Goal: Task Accomplishment & Management: Complete application form

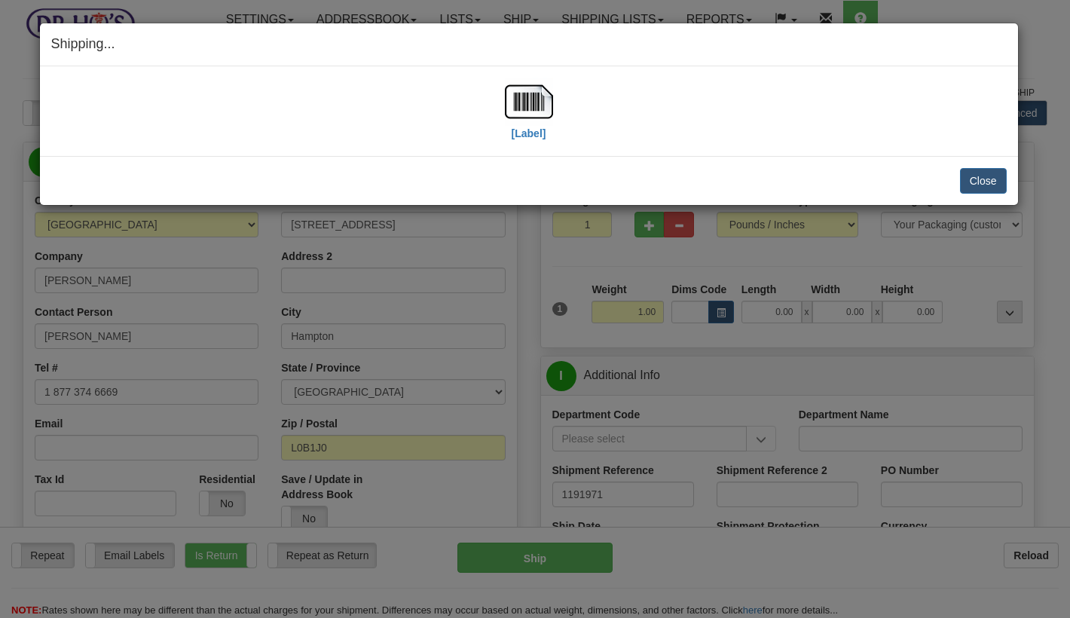
select select "0"
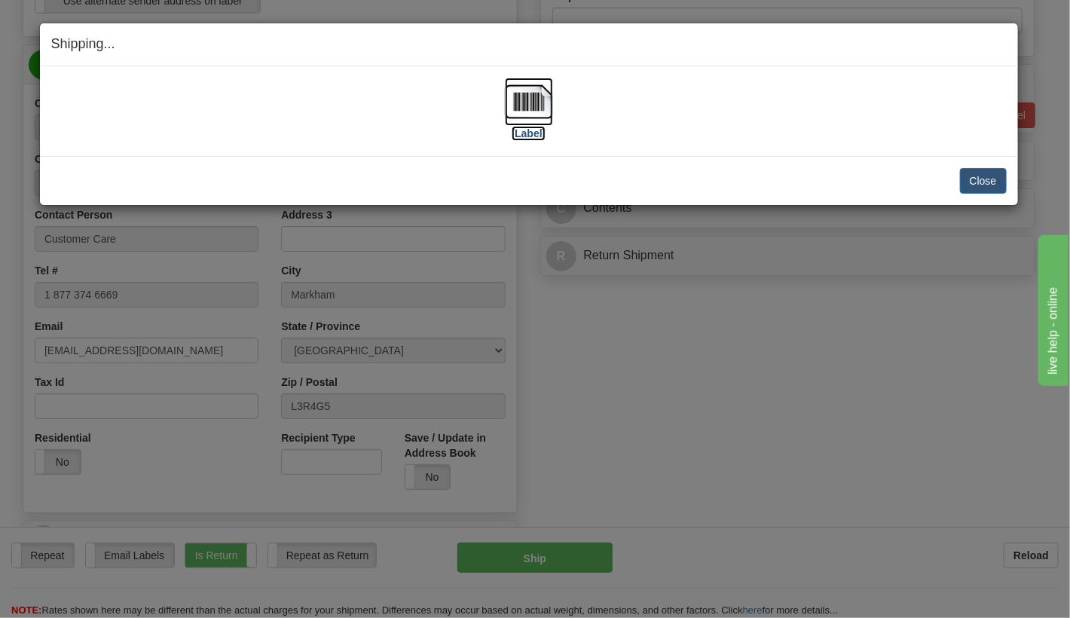
scroll to position [585, 0]
click at [986, 186] on button "Close" at bounding box center [983, 181] width 47 height 26
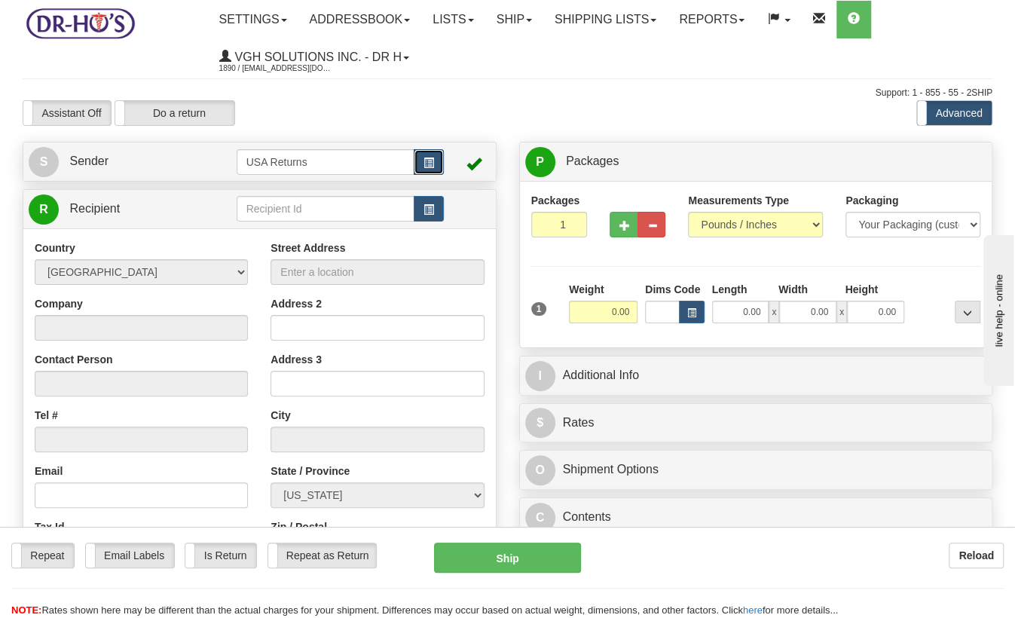
click at [433, 163] on span "button" at bounding box center [428, 163] width 11 height 10
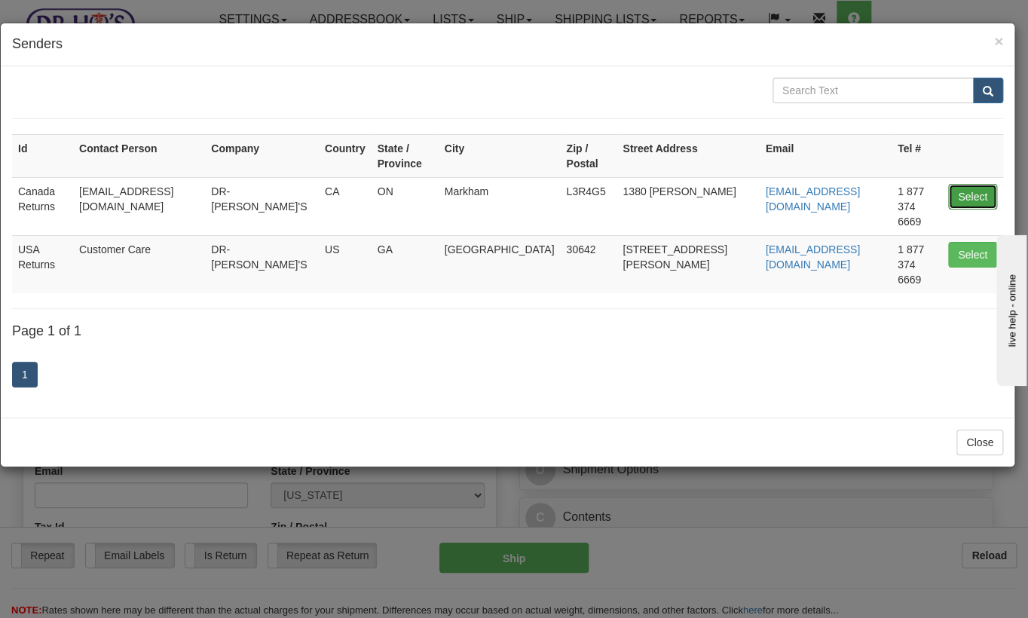
click at [967, 184] on button "Select" at bounding box center [972, 197] width 49 height 26
type input "Canada Returns"
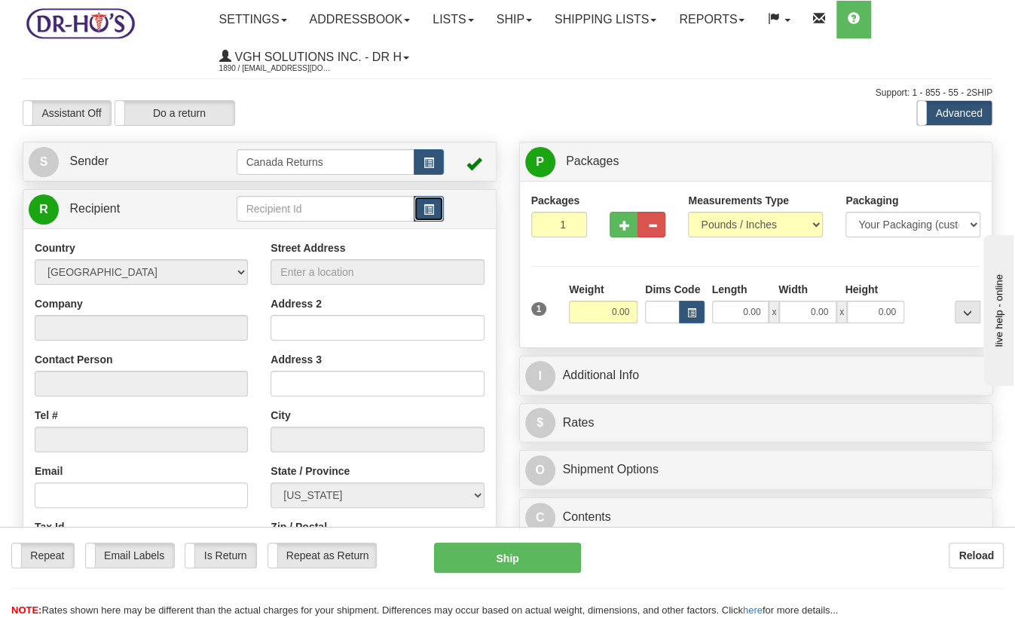
click at [430, 213] on span "button" at bounding box center [428, 210] width 11 height 10
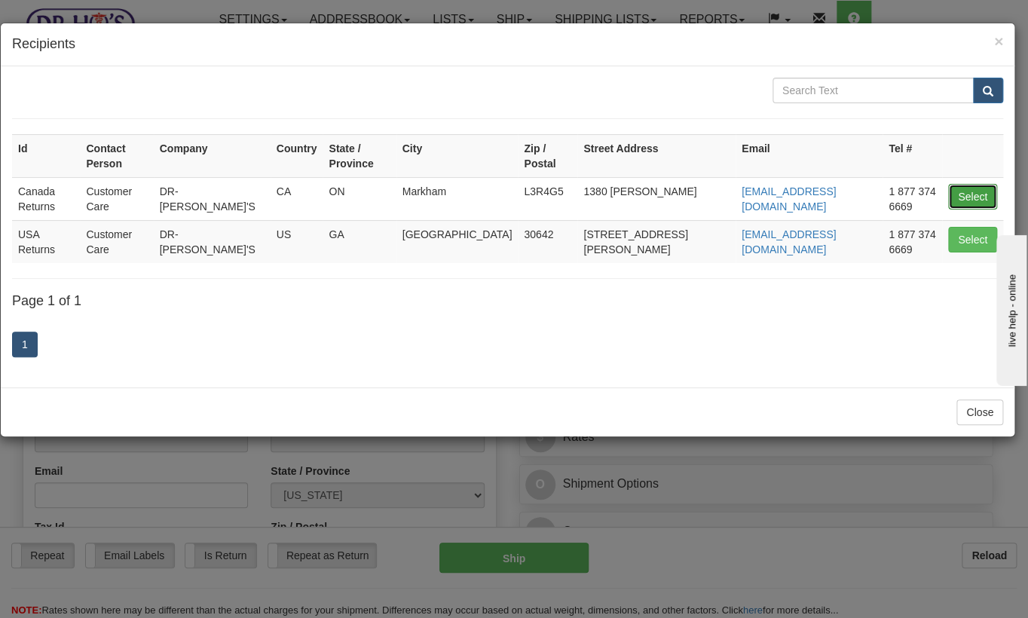
click at [980, 184] on button "Select" at bounding box center [972, 197] width 49 height 26
type input "Canada Returns"
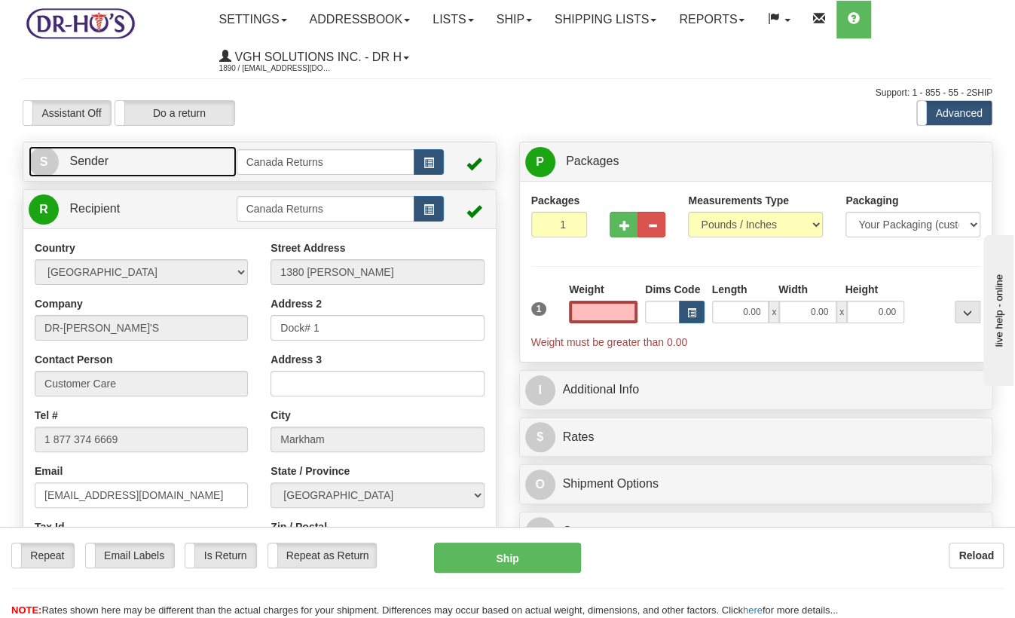
type input "0.00"
click at [183, 170] on link "S Sender" at bounding box center [133, 161] width 208 height 31
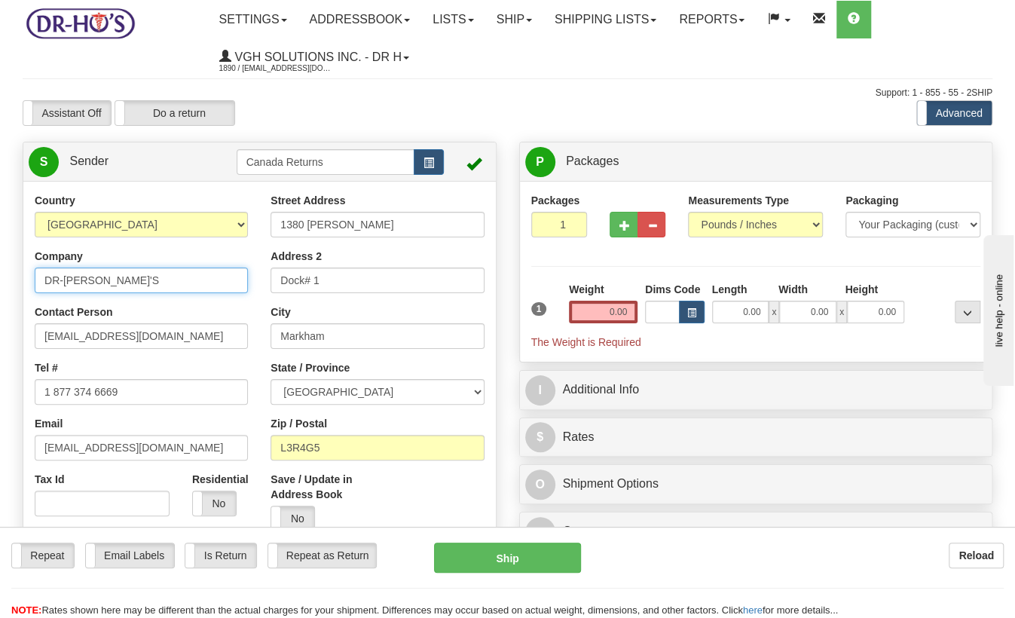
drag, startPoint x: 125, startPoint y: 276, endPoint x: -23, endPoint y: 280, distance: 148.5
click at [0, 280] on html "Training Course Close Toggle navigation Settings Shipping Preferences New Sende…" at bounding box center [507, 309] width 1015 height 618
paste input "[PERSON_NAME]"
type input "[PERSON_NAME]"
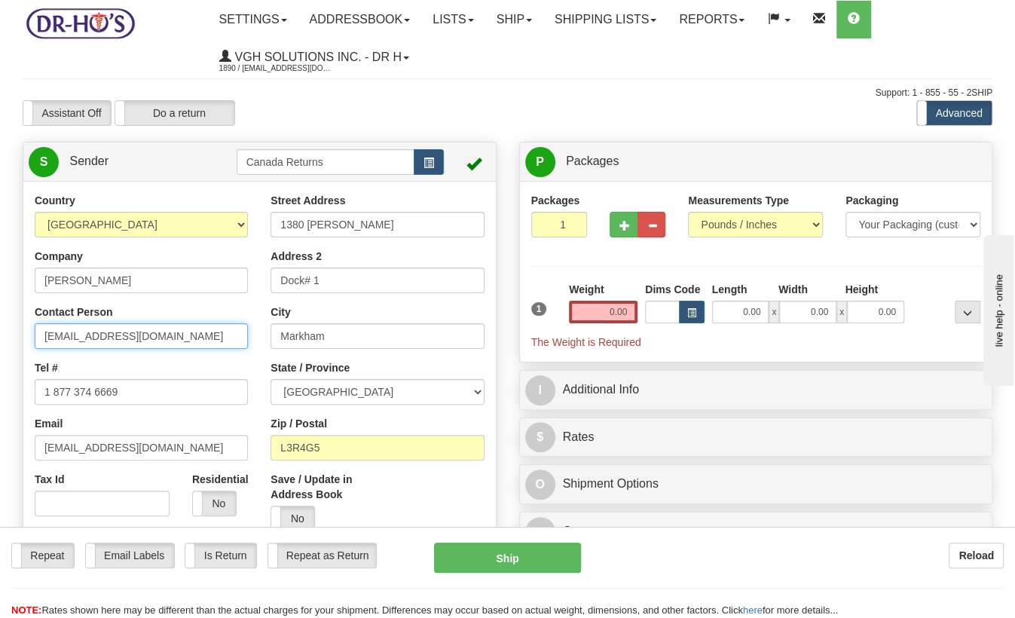
drag, startPoint x: 151, startPoint y: 338, endPoint x: -8, endPoint y: 334, distance: 159.1
click at [0, 334] on html "Training Course Close Toggle navigation Settings Shipping Preferences New Sende…" at bounding box center [507, 309] width 1015 height 618
paste input "[PERSON_NAME]"
type input "[PERSON_NAME]"
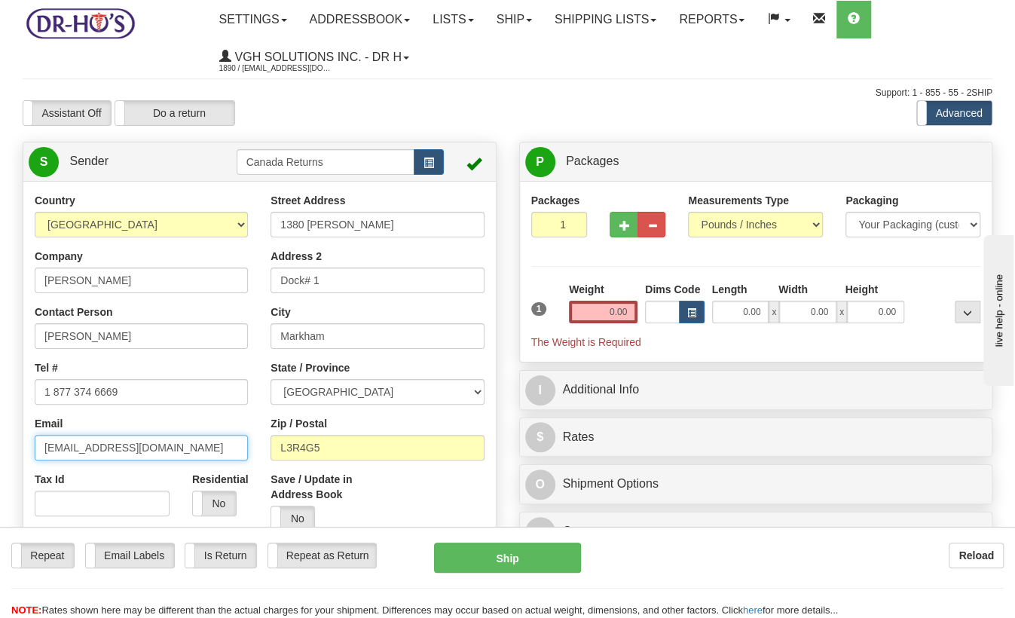
drag, startPoint x: 164, startPoint y: 454, endPoint x: 20, endPoint y: 448, distance: 144.0
click at [23, 448] on div "Country [GEOGRAPHIC_DATA] [GEOGRAPHIC_DATA] [GEOGRAPHIC_DATA] [GEOGRAPHIC_DATA]…" at bounding box center [259, 401] width 472 height 417
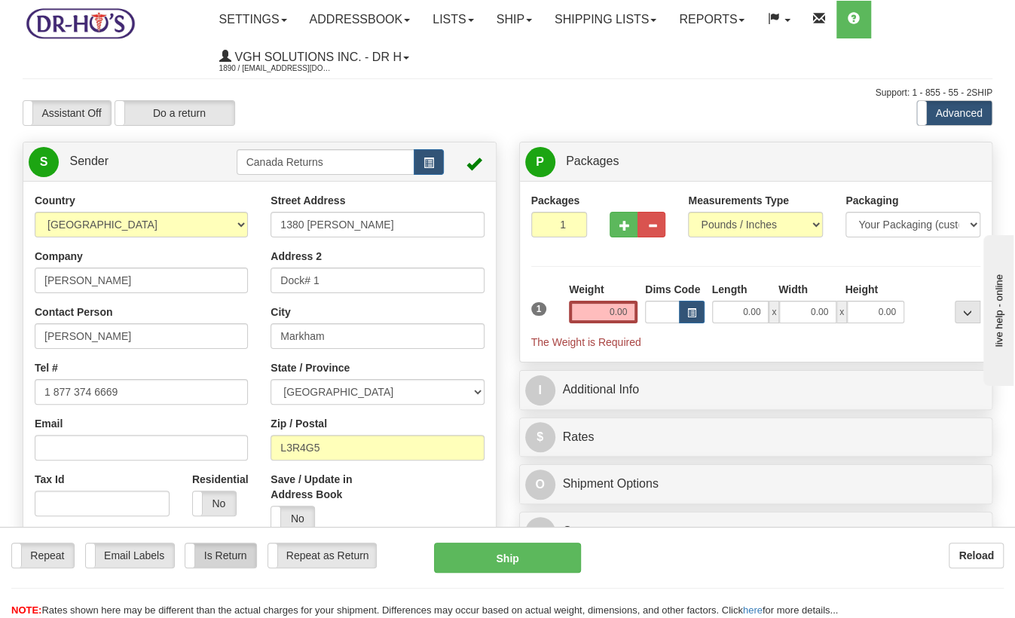
click at [236, 557] on label "Is Return" at bounding box center [220, 555] width 70 height 24
drag, startPoint x: 371, startPoint y: 225, endPoint x: 248, endPoint y: 225, distance: 122.8
click at [248, 225] on div "Country [GEOGRAPHIC_DATA] [GEOGRAPHIC_DATA] [GEOGRAPHIC_DATA] [GEOGRAPHIC_DATA]…" at bounding box center [259, 401] width 472 height 417
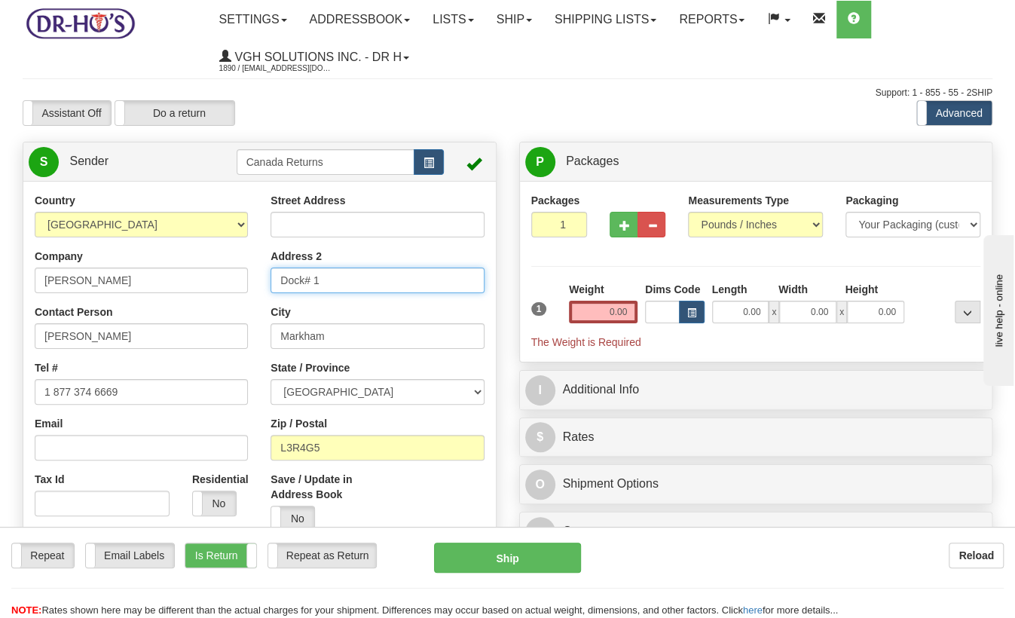
drag, startPoint x: 333, startPoint y: 286, endPoint x: 257, endPoint y: 286, distance: 76.1
click at [257, 286] on div "Country [GEOGRAPHIC_DATA] [GEOGRAPHIC_DATA] [GEOGRAPHIC_DATA] [GEOGRAPHIC_DATA]…" at bounding box center [259, 401] width 472 height 417
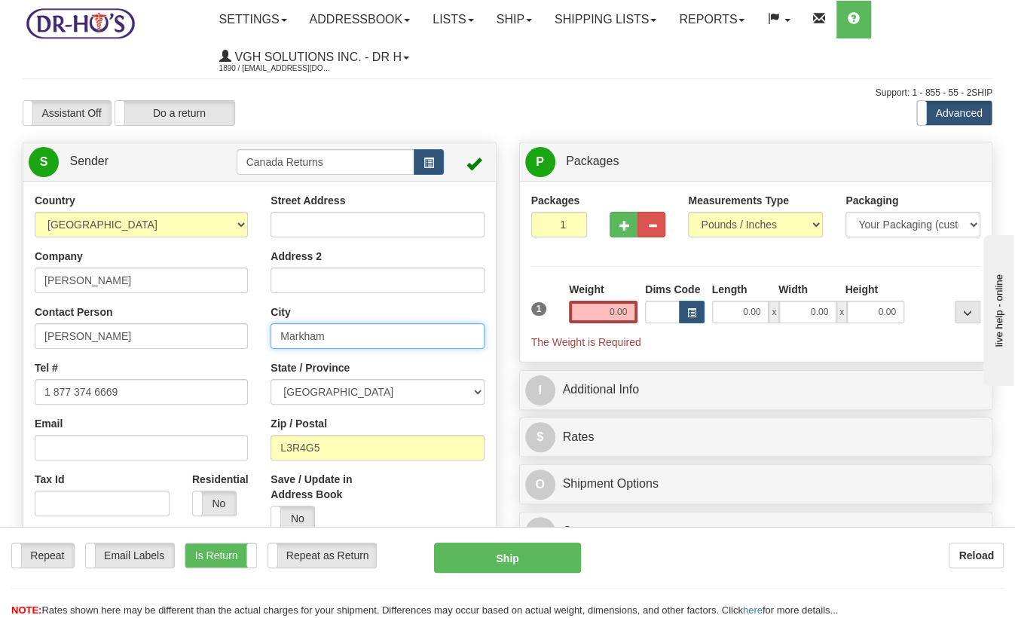
drag, startPoint x: 332, startPoint y: 341, endPoint x: 243, endPoint y: 342, distance: 88.2
click at [234, 333] on div "Country [GEOGRAPHIC_DATA] [GEOGRAPHIC_DATA] [GEOGRAPHIC_DATA] [GEOGRAPHIC_DATA]…" at bounding box center [259, 401] width 472 height 417
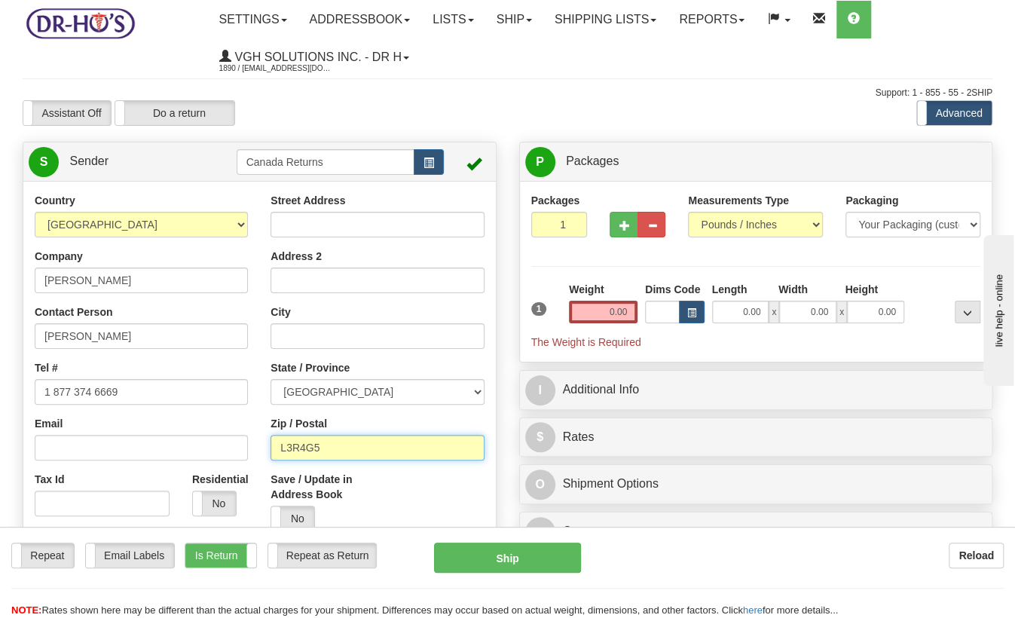
drag, startPoint x: 353, startPoint y: 454, endPoint x: 231, endPoint y: 448, distance: 122.2
click at [231, 448] on div "Country [GEOGRAPHIC_DATA] [GEOGRAPHIC_DATA] [GEOGRAPHIC_DATA] [GEOGRAPHIC_DATA]…" at bounding box center [259, 401] width 472 height 417
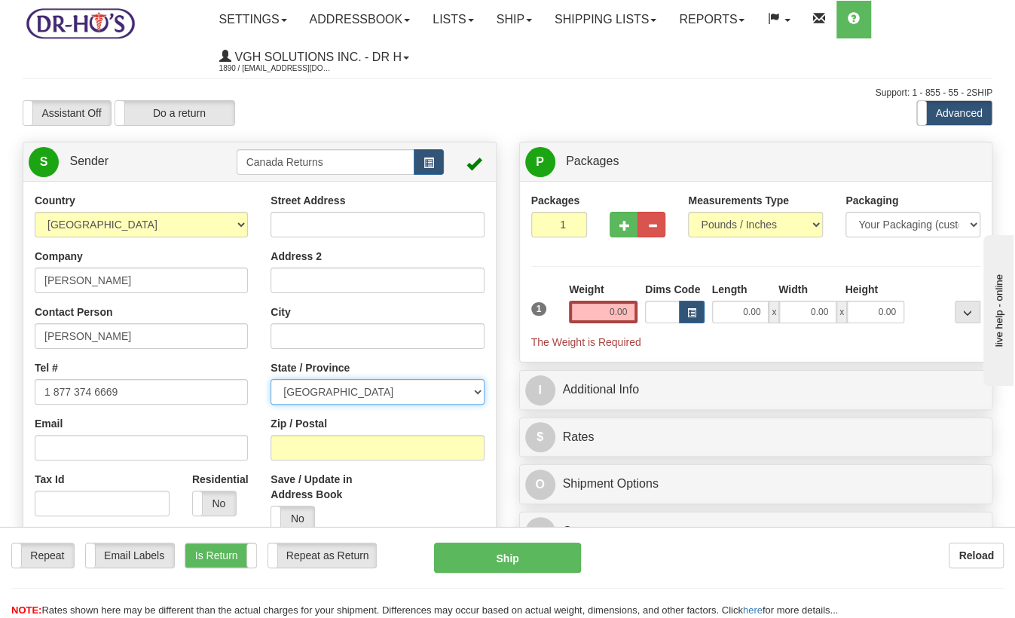
click at [324, 396] on select "[GEOGRAPHIC_DATA] [GEOGRAPHIC_DATA] [GEOGRAPHIC_DATA] [GEOGRAPHIC_DATA] [GEOGRA…" at bounding box center [377, 392] width 213 height 26
select select "AB"
click at [271, 380] on select "[GEOGRAPHIC_DATA] [GEOGRAPHIC_DATA] [GEOGRAPHIC_DATA] [GEOGRAPHIC_DATA] [GEOGRA…" at bounding box center [377, 392] width 213 height 26
click at [614, 316] on input "0.00" at bounding box center [603, 312] width 69 height 23
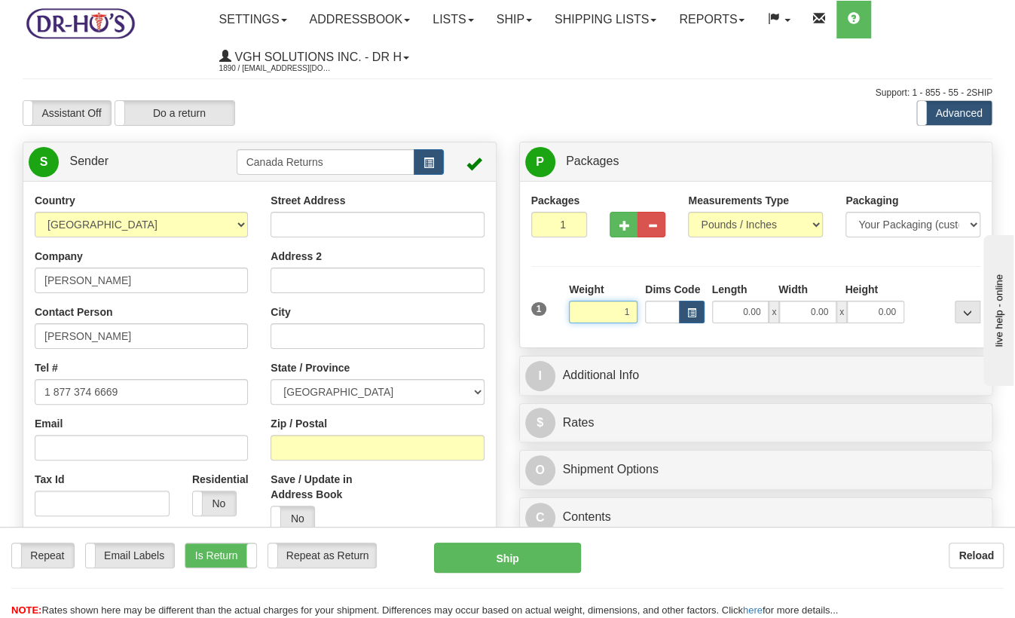
type input "1.00"
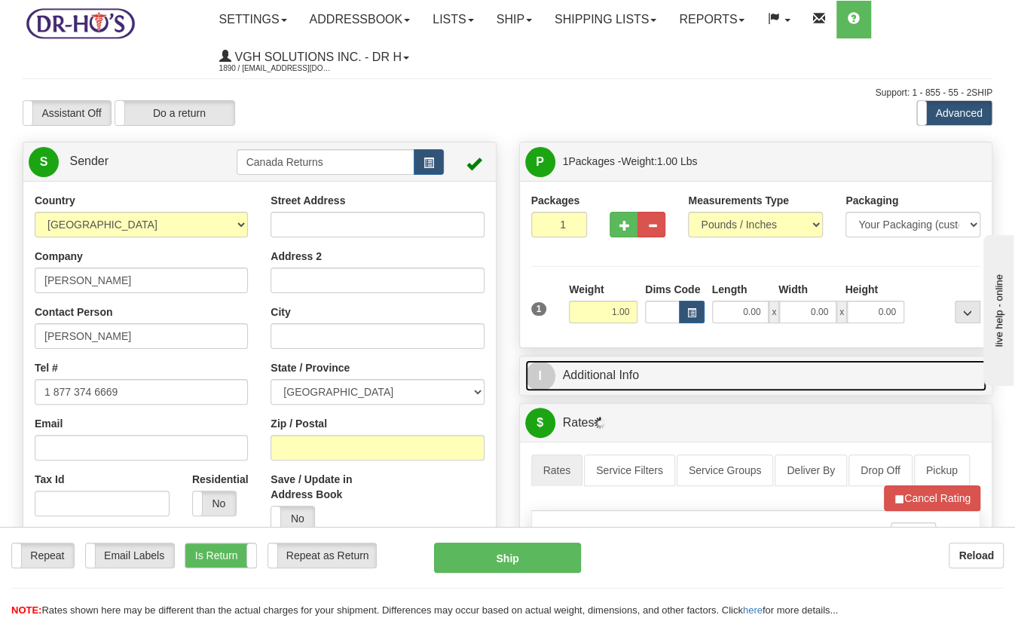
click at [668, 368] on link "I Additional Info" at bounding box center [756, 375] width 462 height 31
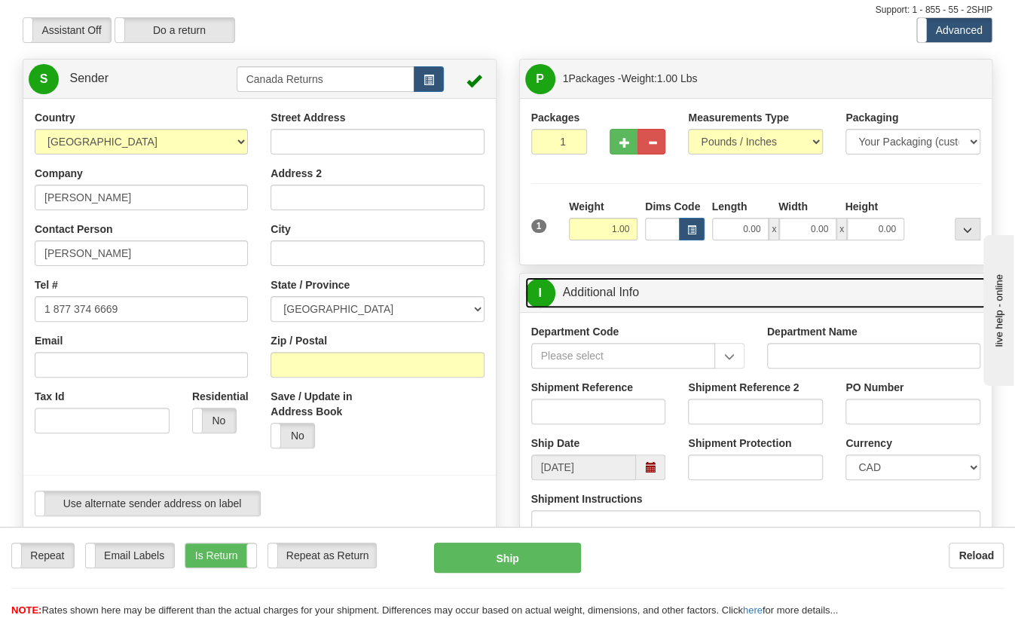
scroll to position [84, 0]
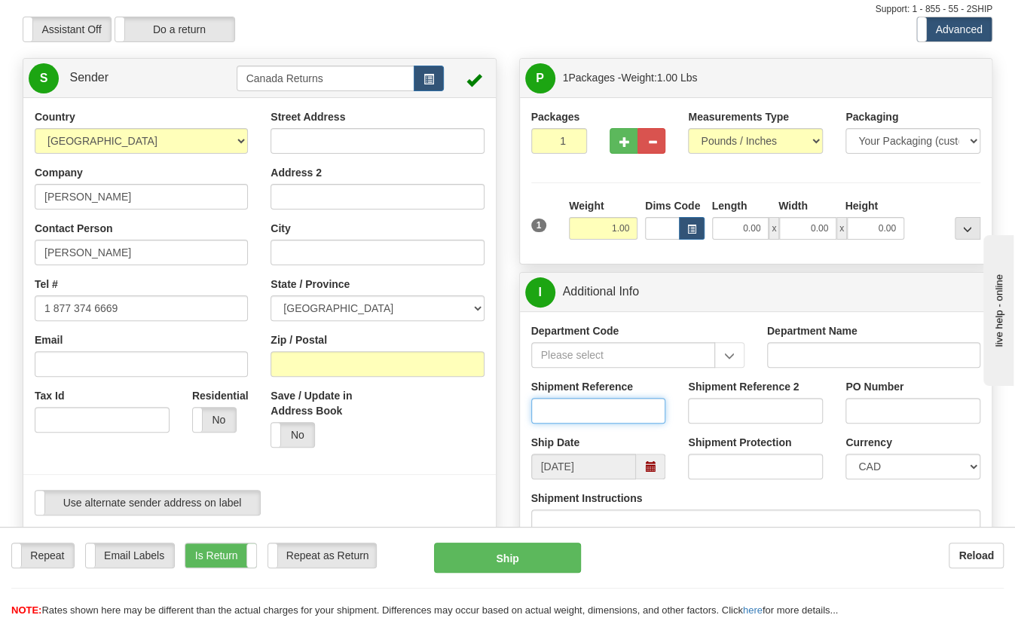
click at [561, 417] on input "Shipment Reference" at bounding box center [598, 411] width 135 height 26
paste input "1204516"
click at [657, 466] on span at bounding box center [650, 467] width 29 height 26
type input "1204516"
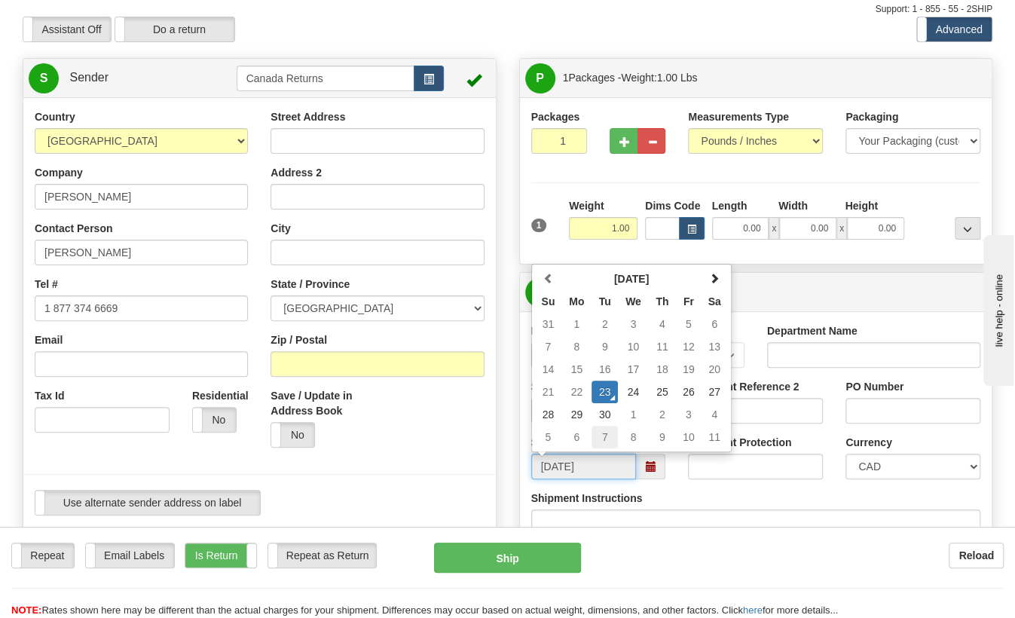
click at [603, 439] on td "7" at bounding box center [605, 437] width 26 height 23
type input "[DATE]"
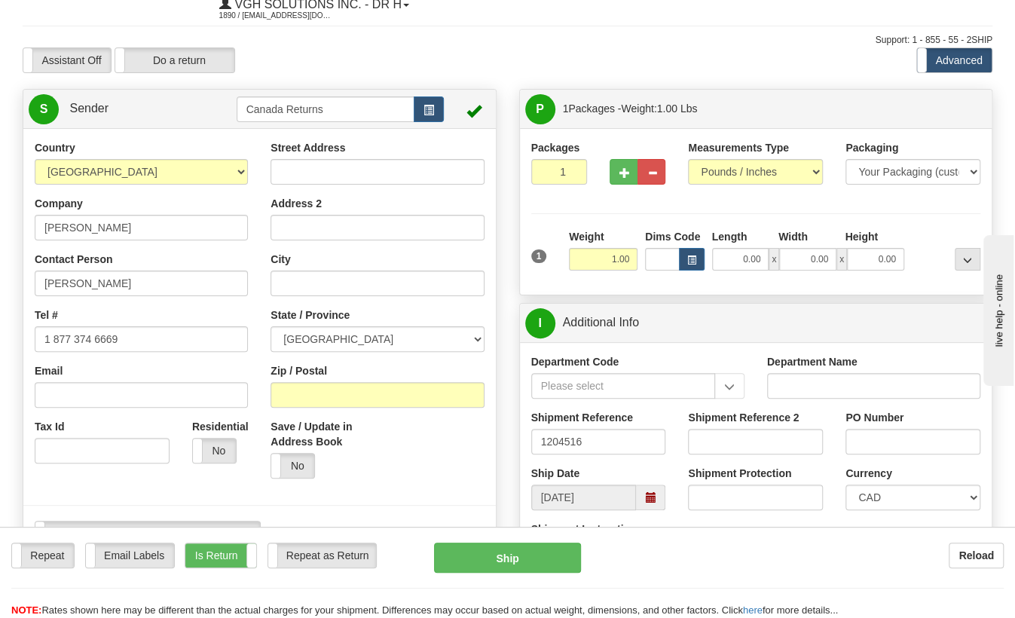
scroll to position [0, 0]
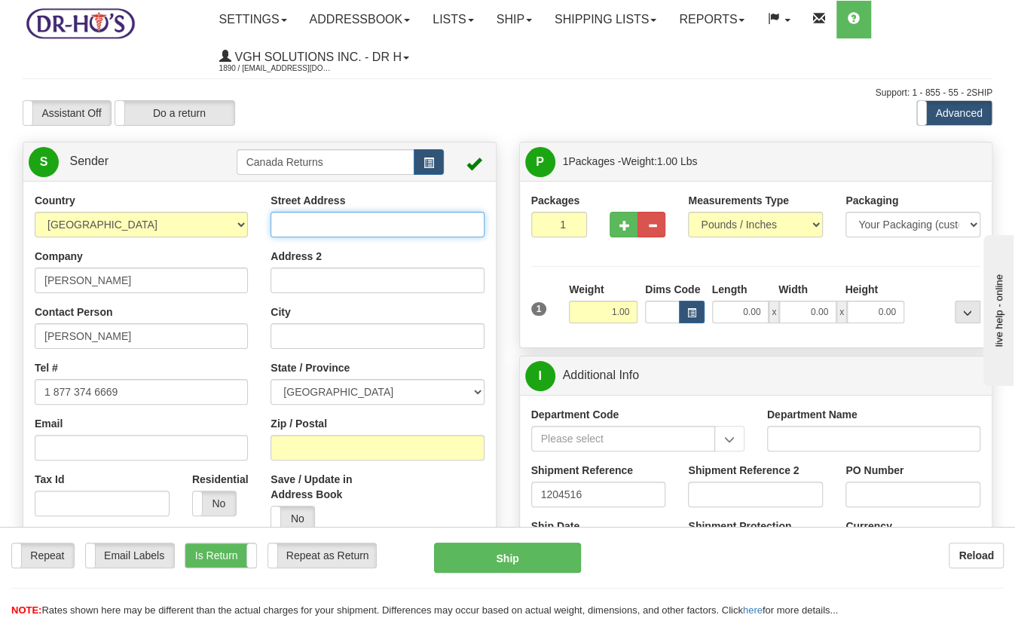
click at [300, 219] on input "Street Address" at bounding box center [377, 225] width 213 height 26
paste input "207-[STREET_ADDRESS]"
type input "207-[STREET_ADDRESS]"
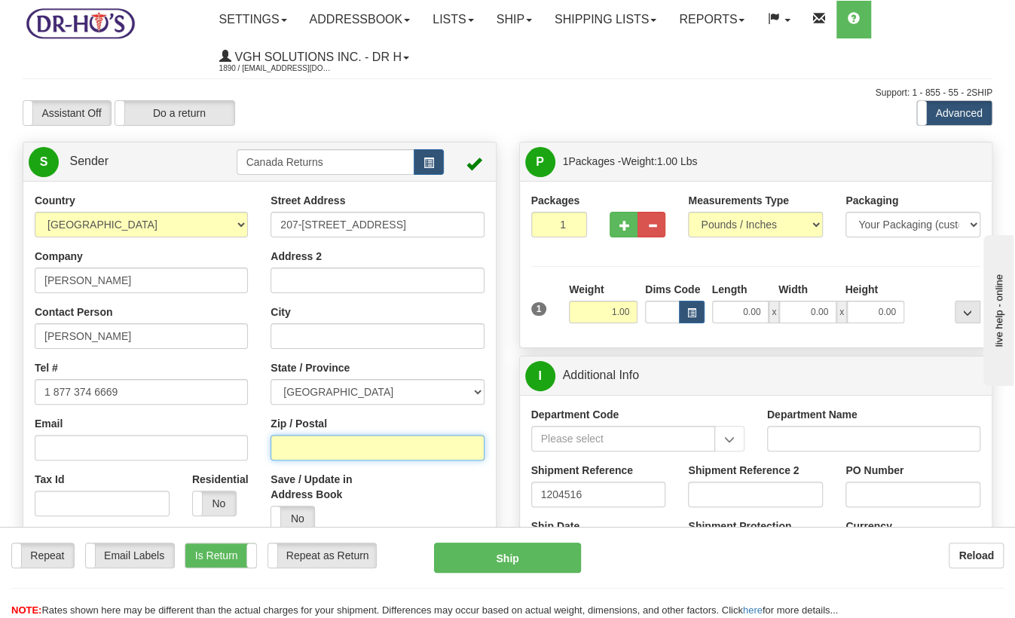
click at [301, 451] on input "Zip / Postal" at bounding box center [377, 448] width 213 height 26
paste input "T5M4C4"
type input "T5M4C4"
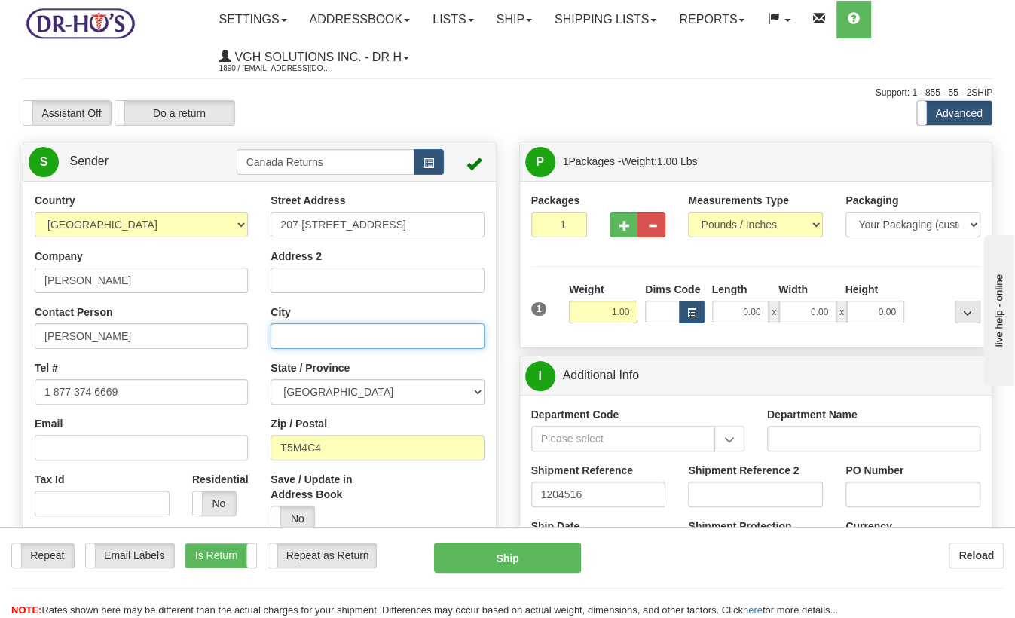
click at [310, 335] on input "City" at bounding box center [377, 336] width 213 height 26
paste input "[GEOGRAPHIC_DATA]"
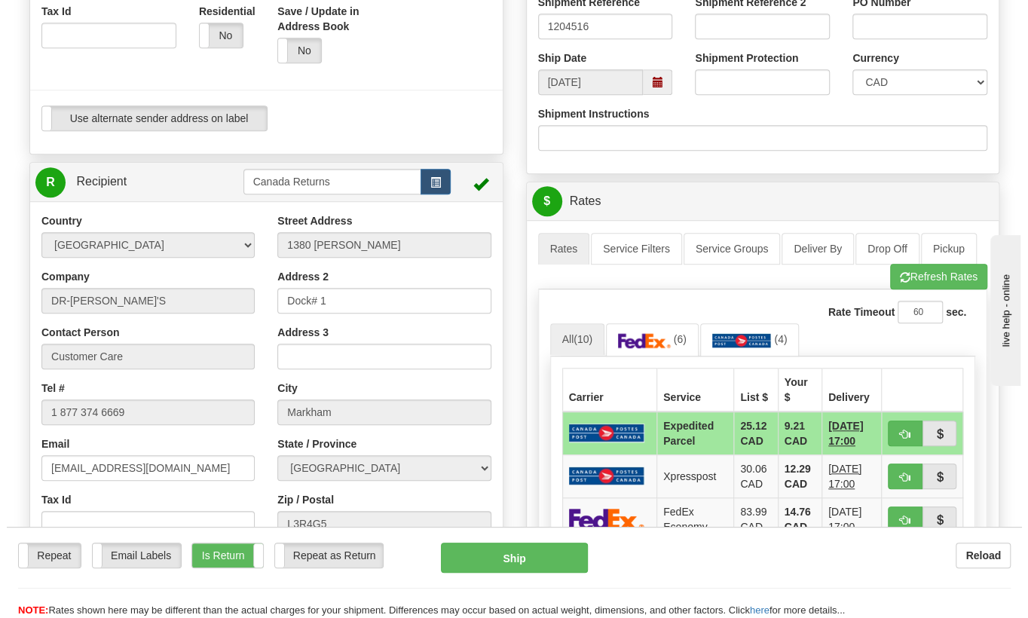
scroll to position [251, 0]
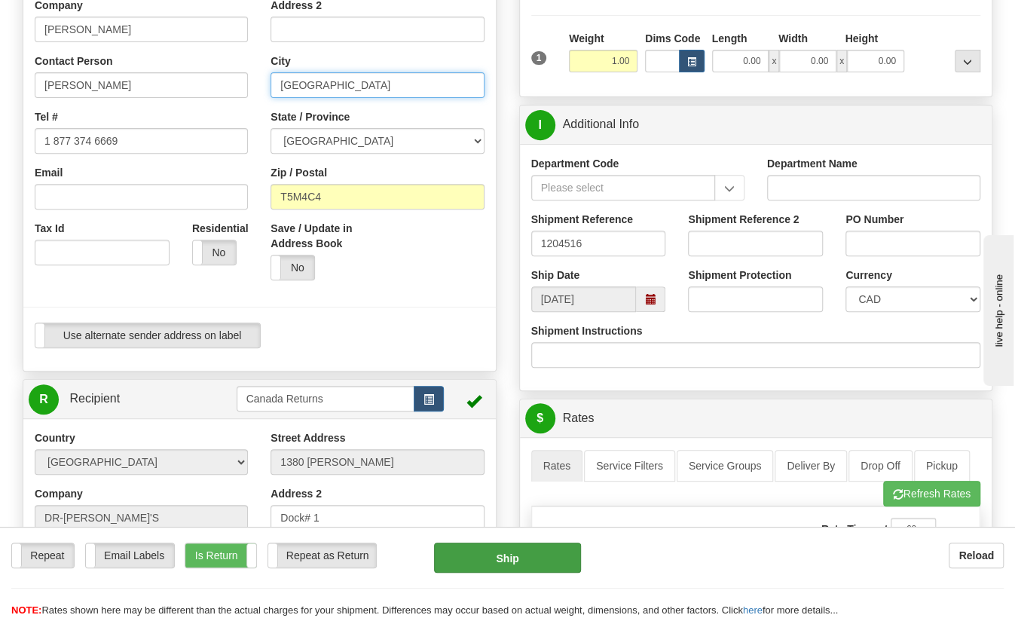
type input "[GEOGRAPHIC_DATA]"
click at [464, 560] on button "Ship" at bounding box center [507, 558] width 147 height 30
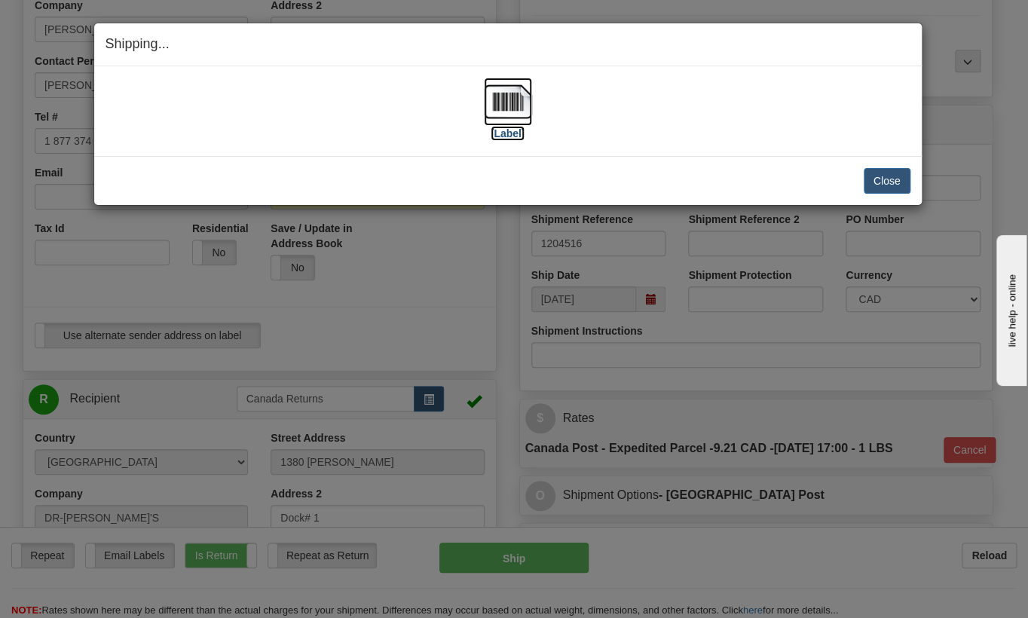
click at [514, 124] on img at bounding box center [508, 102] width 48 height 48
click at [495, 115] on img at bounding box center [508, 102] width 48 height 48
